Goal: Task Accomplishment & Management: Manage account settings

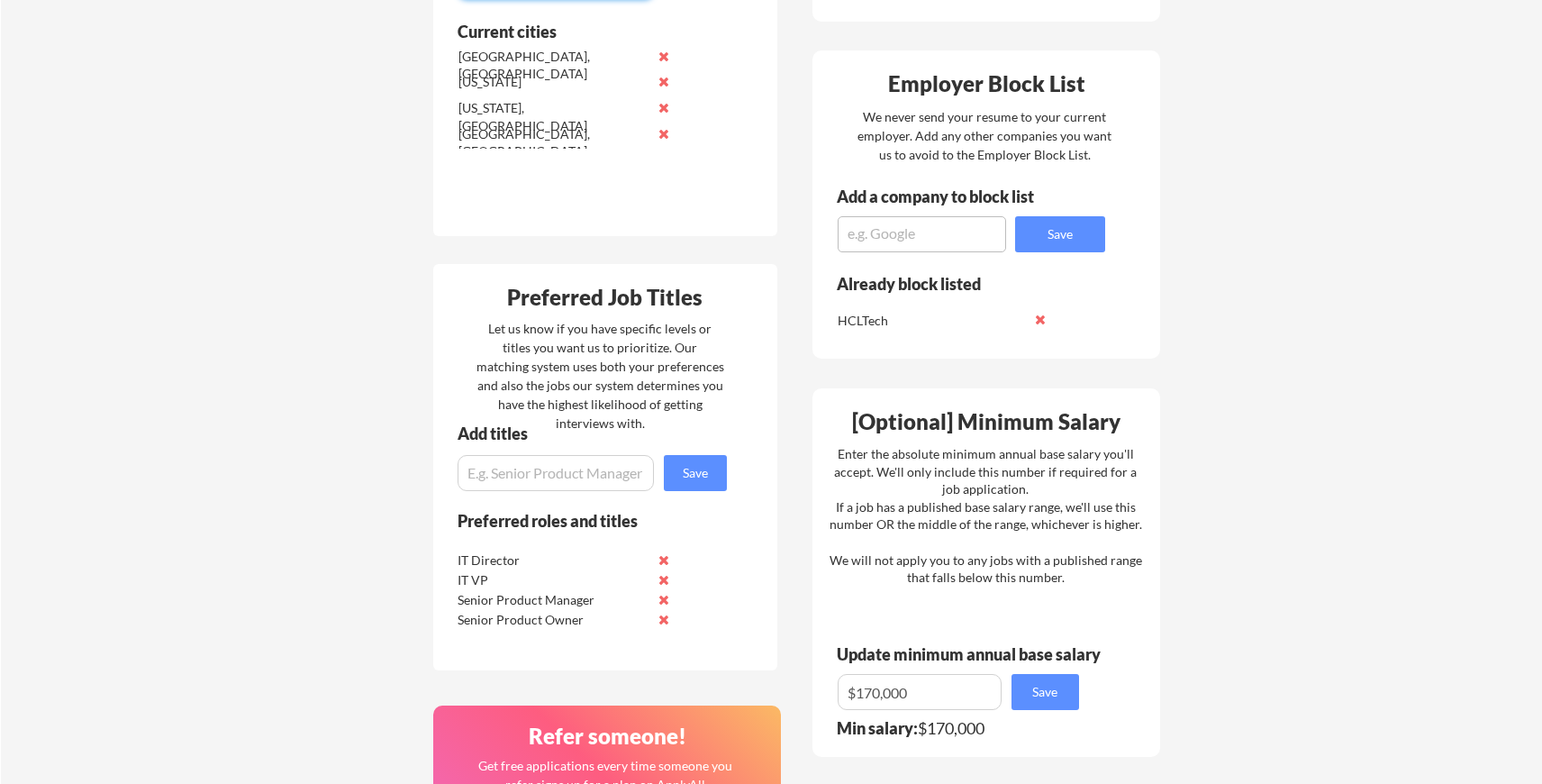
scroll to position [669, 0]
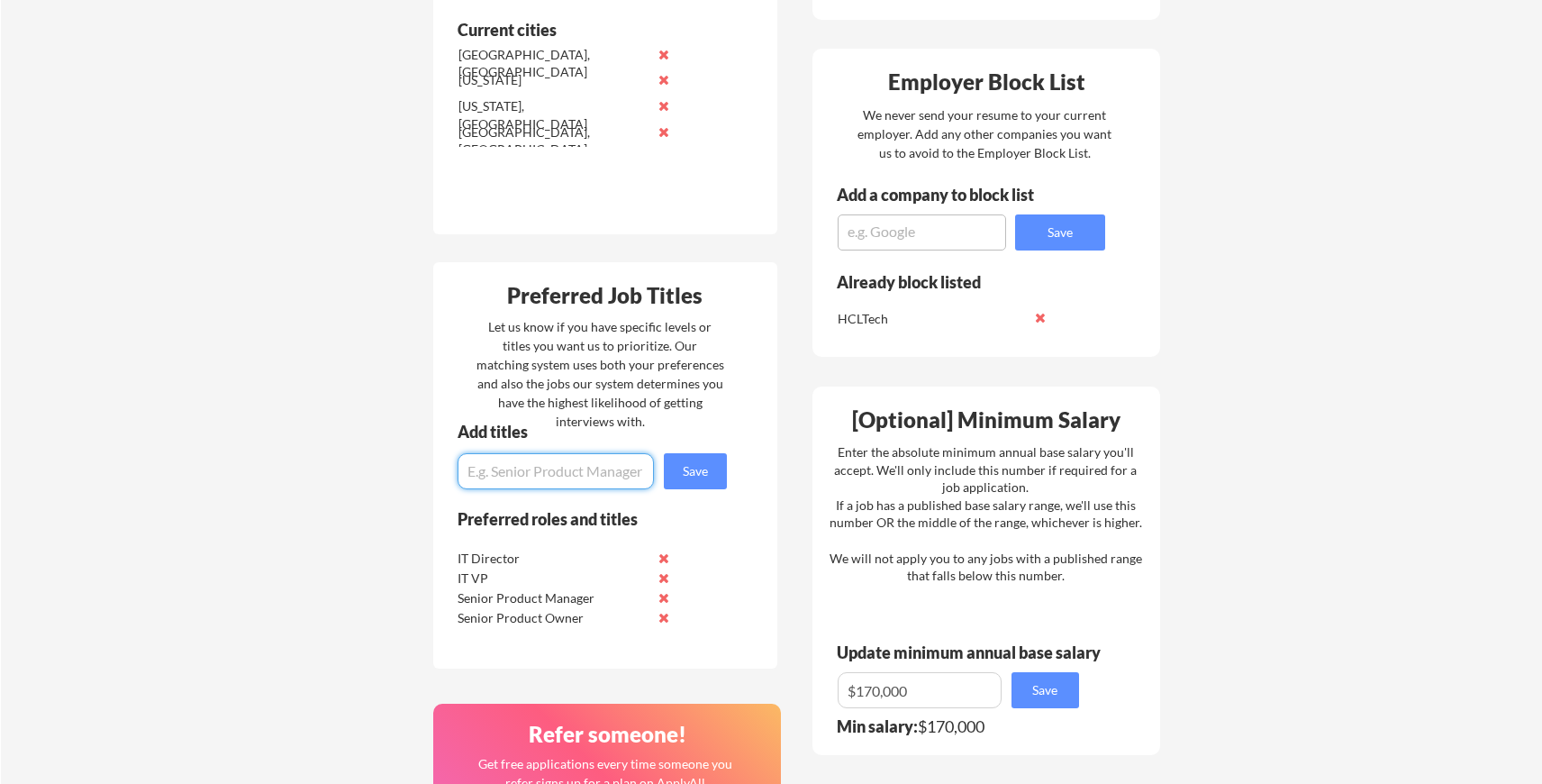
click at [562, 471] on input "input" at bounding box center [555, 470] width 197 height 36
click at [663, 598] on button at bounding box center [665, 597] width 14 height 14
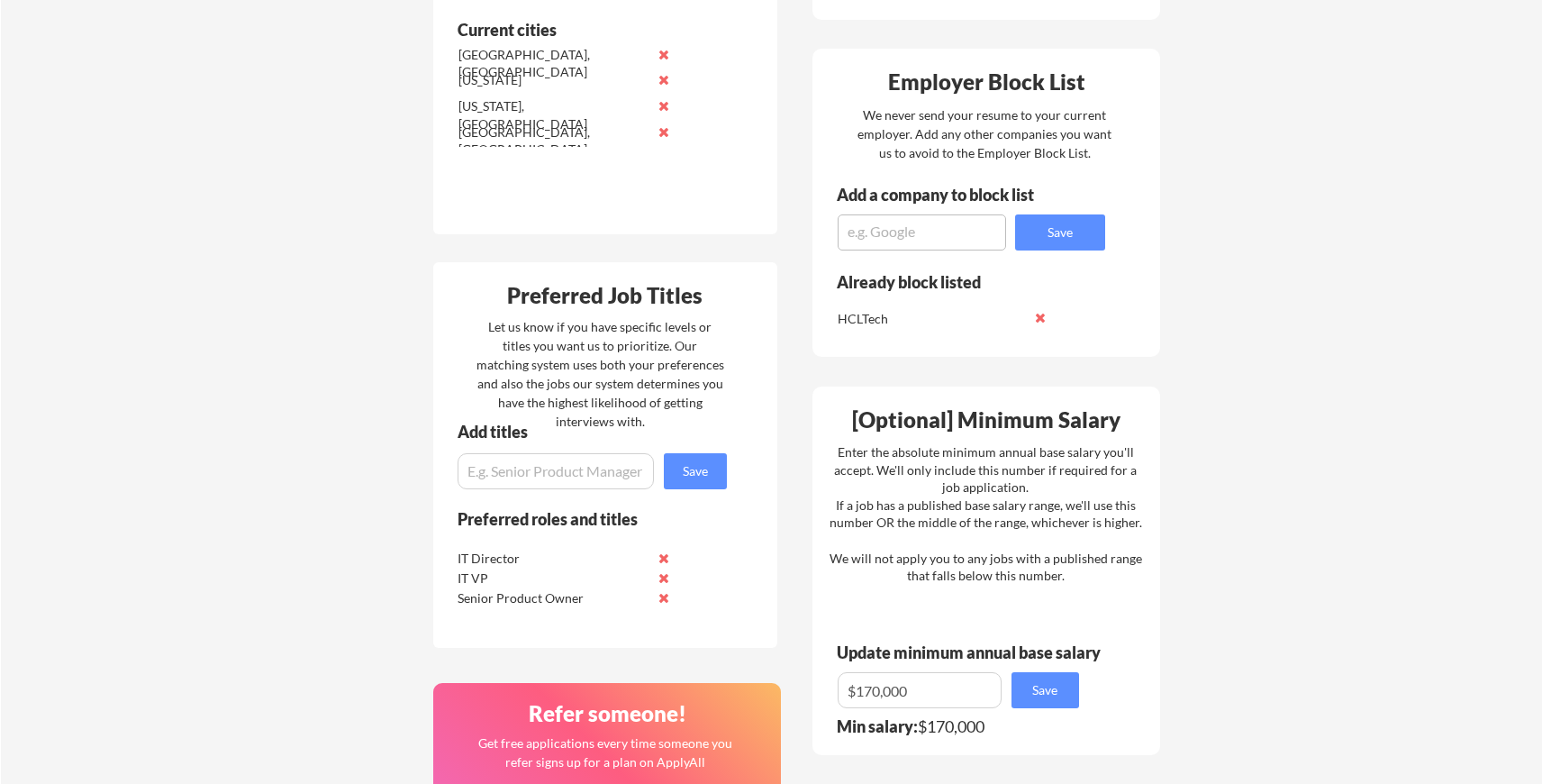
click at [663, 598] on button at bounding box center [665, 597] width 14 height 14
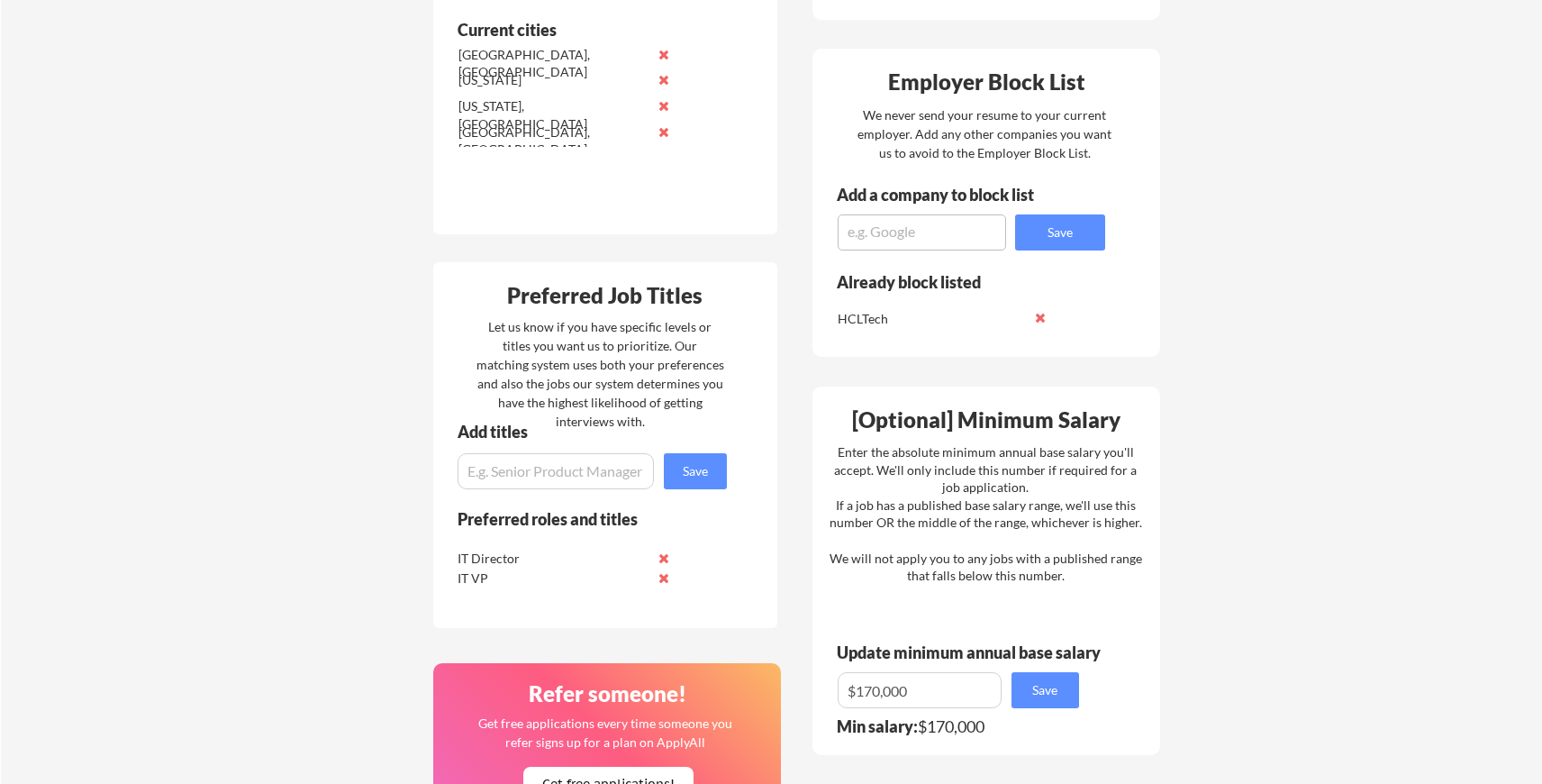
click at [552, 475] on input "input" at bounding box center [555, 470] width 197 height 36
type input "Product Owner"
click at [707, 464] on button "Save" at bounding box center [695, 470] width 63 height 36
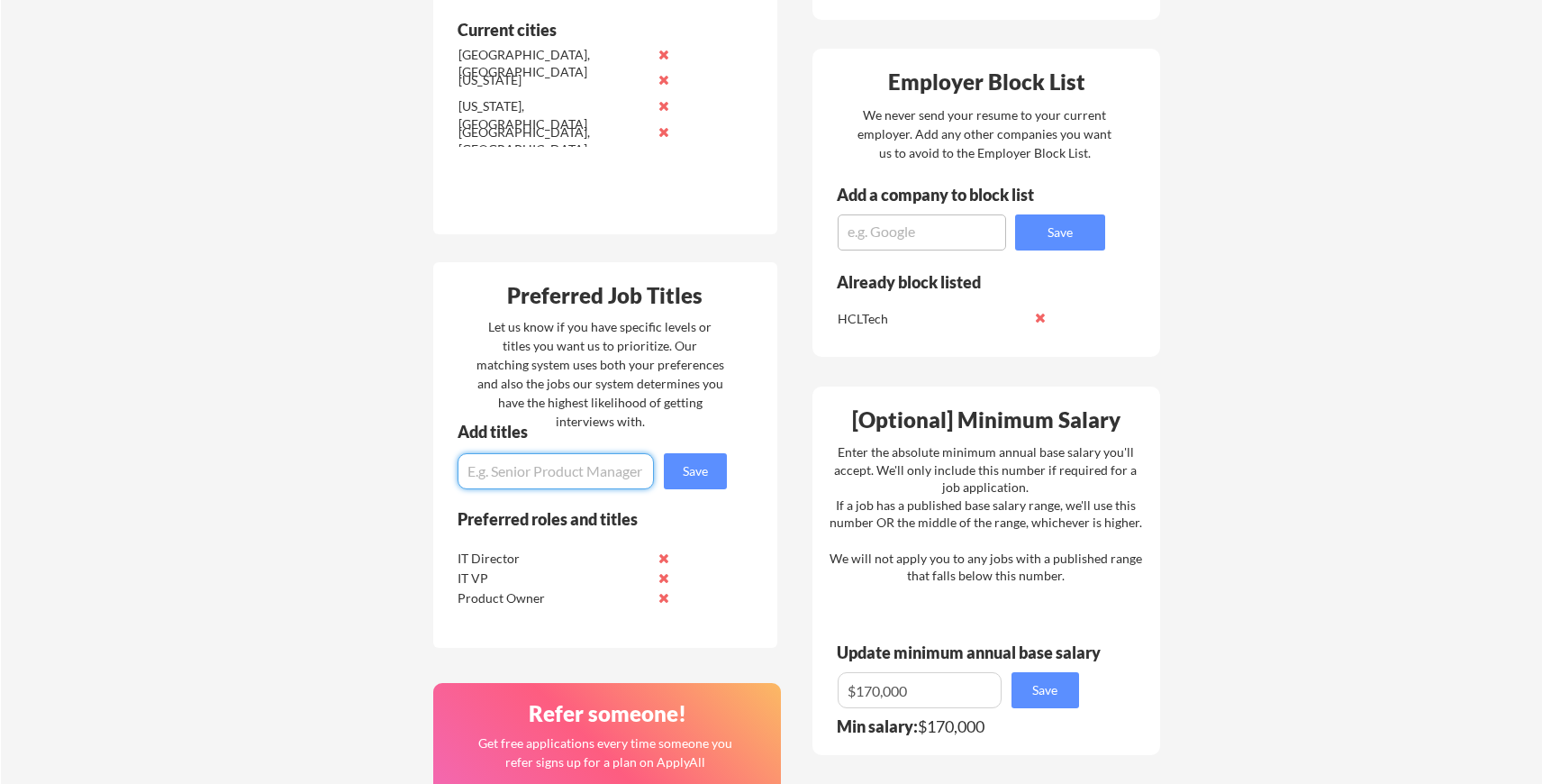
click at [549, 471] on input "input" at bounding box center [555, 470] width 197 height 36
type input "Product Manager"
click at [696, 470] on button "Save" at bounding box center [695, 470] width 63 height 36
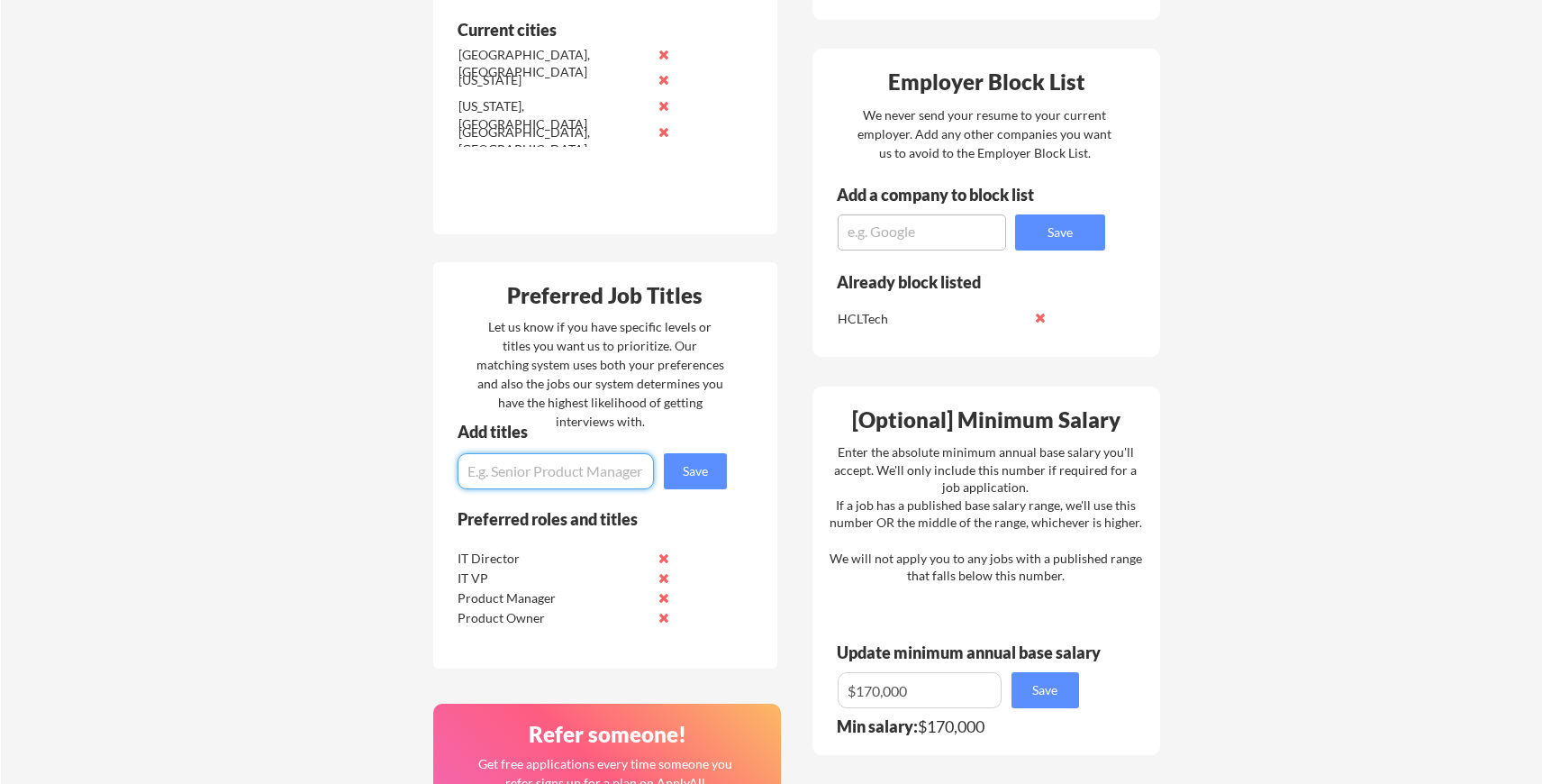
click at [555, 474] on input "input" at bounding box center [555, 470] width 197 height 36
type input "IT Manager"
click at [696, 472] on button "Save" at bounding box center [695, 470] width 63 height 36
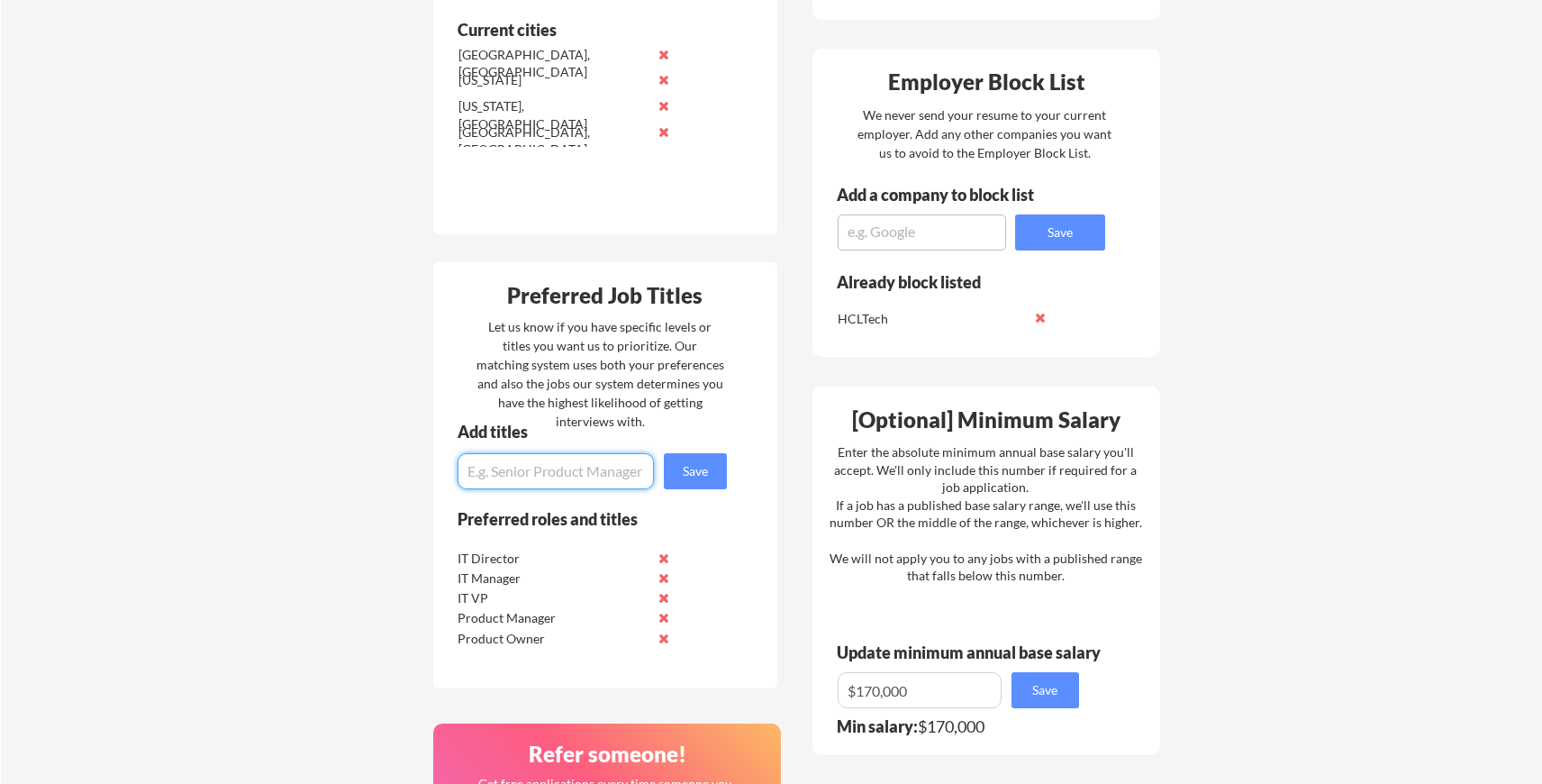
click at [570, 476] on input "input" at bounding box center [555, 470] width 197 height 36
type input "IT Head"
click at [692, 467] on button "Save" at bounding box center [695, 470] width 63 height 36
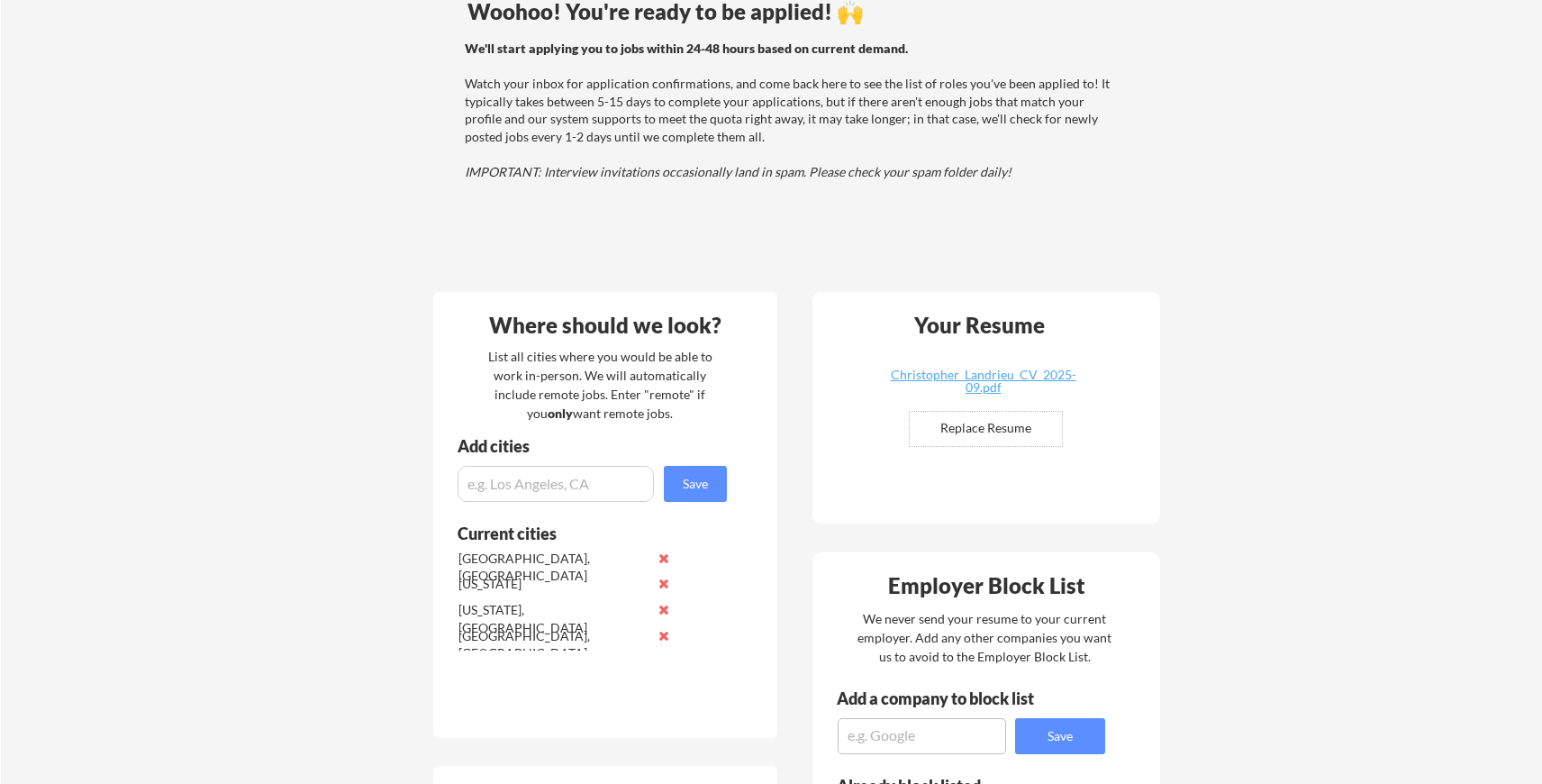
scroll to position [166, 0]
